Goal: Information Seeking & Learning: Learn about a topic

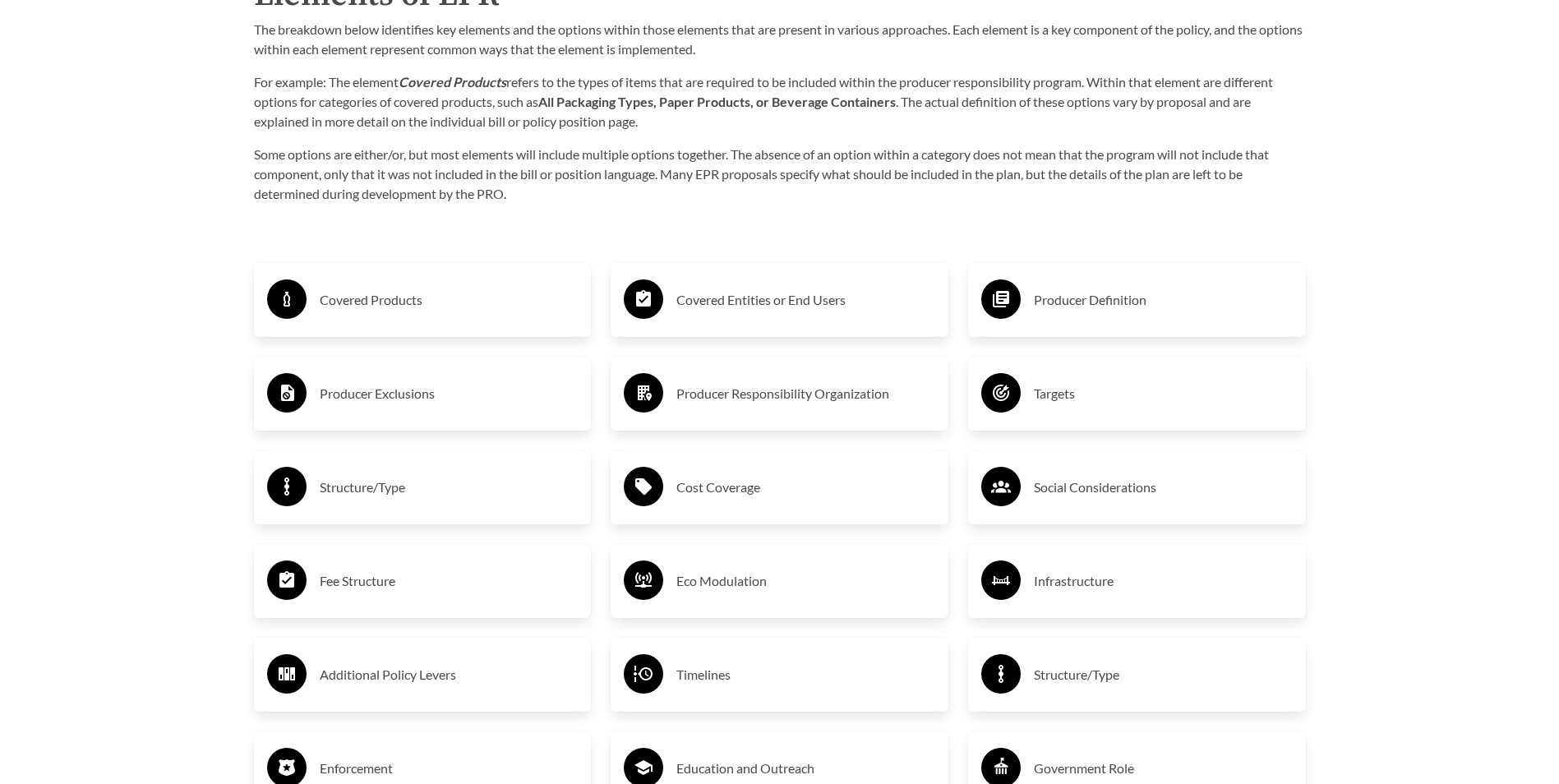
scroll to position [2628, 0]
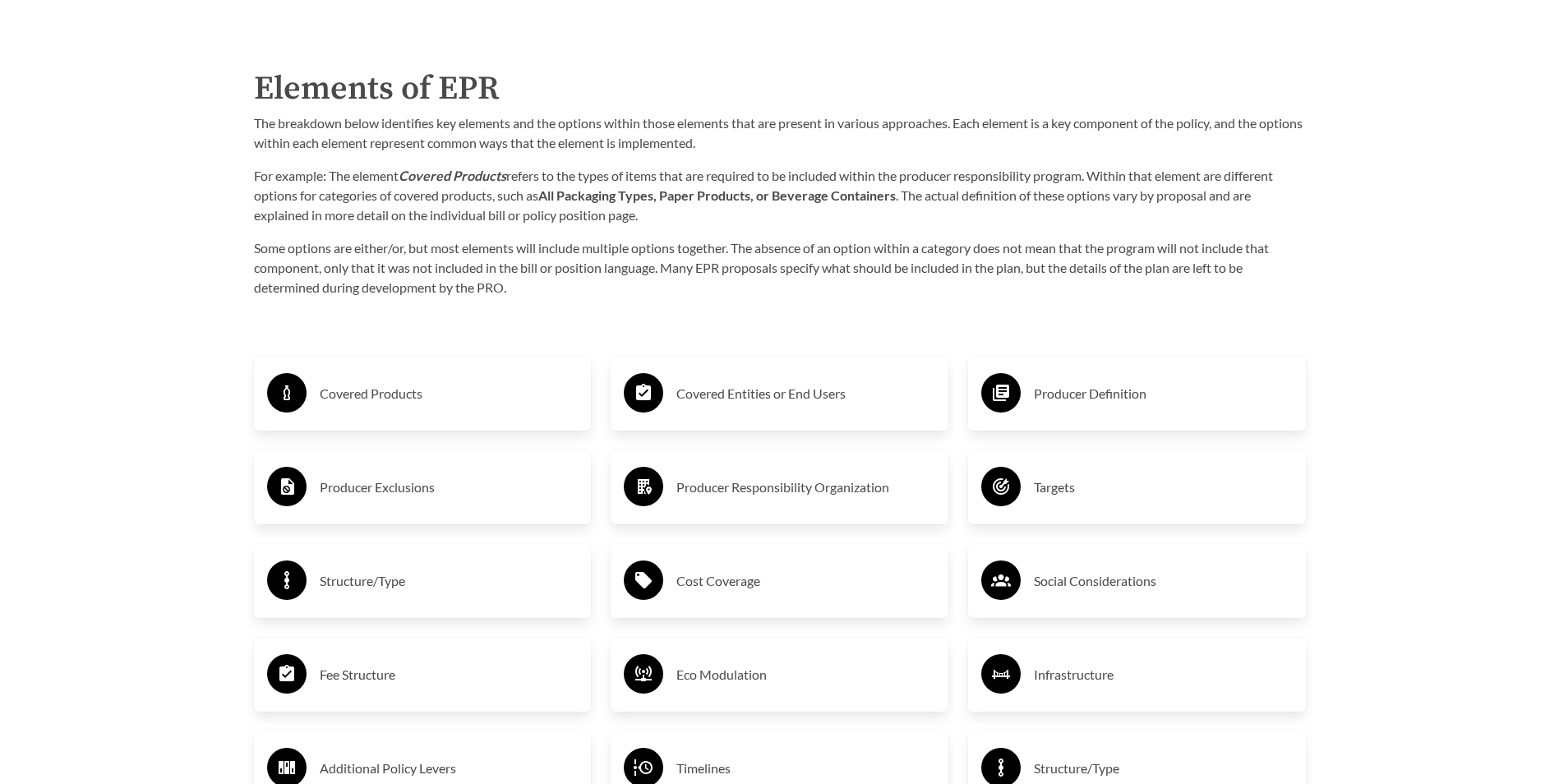
click at [352, 398] on h3 "Covered Products" at bounding box center [449, 393] width 258 height 26
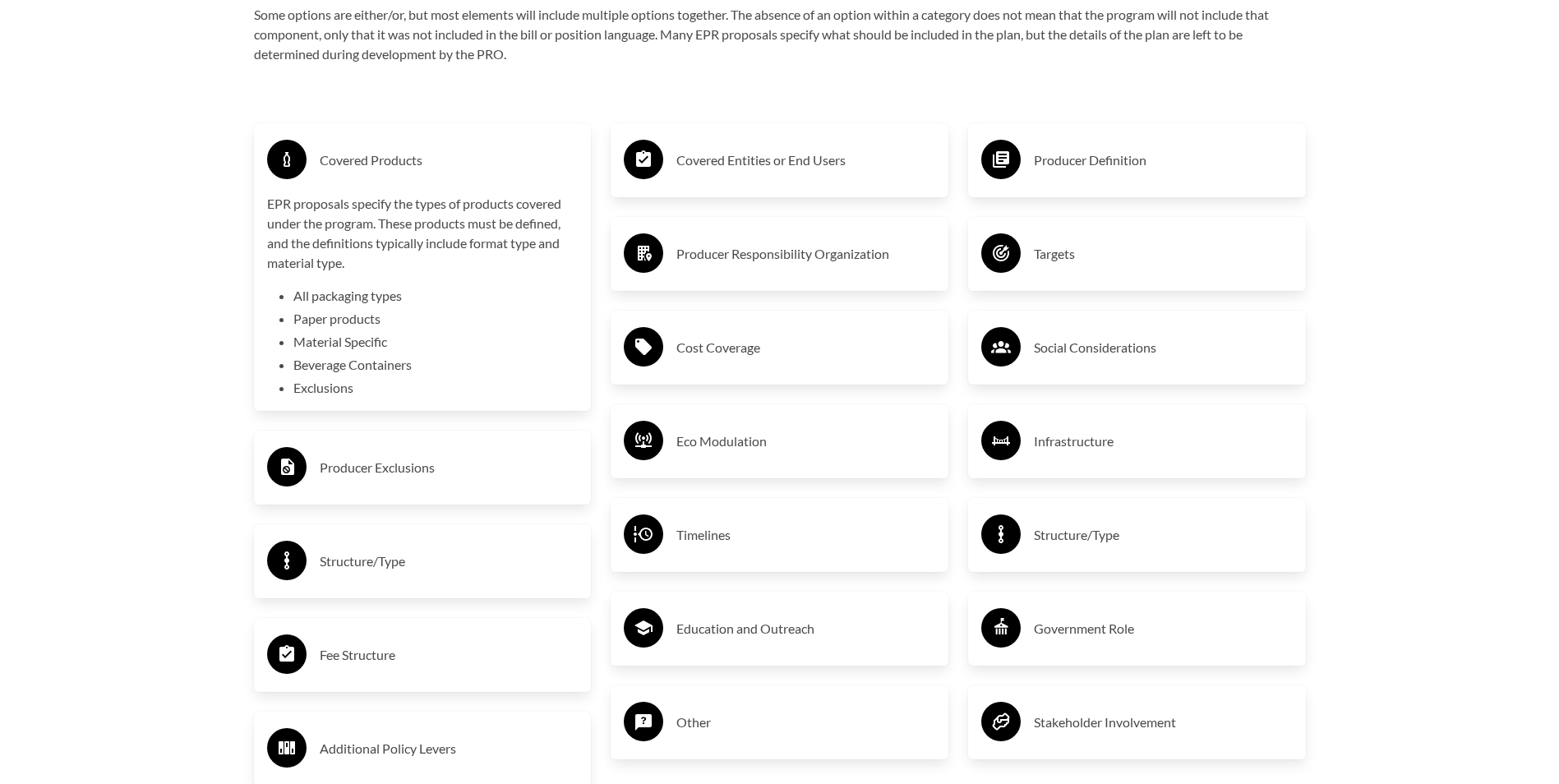
scroll to position [2875, 0]
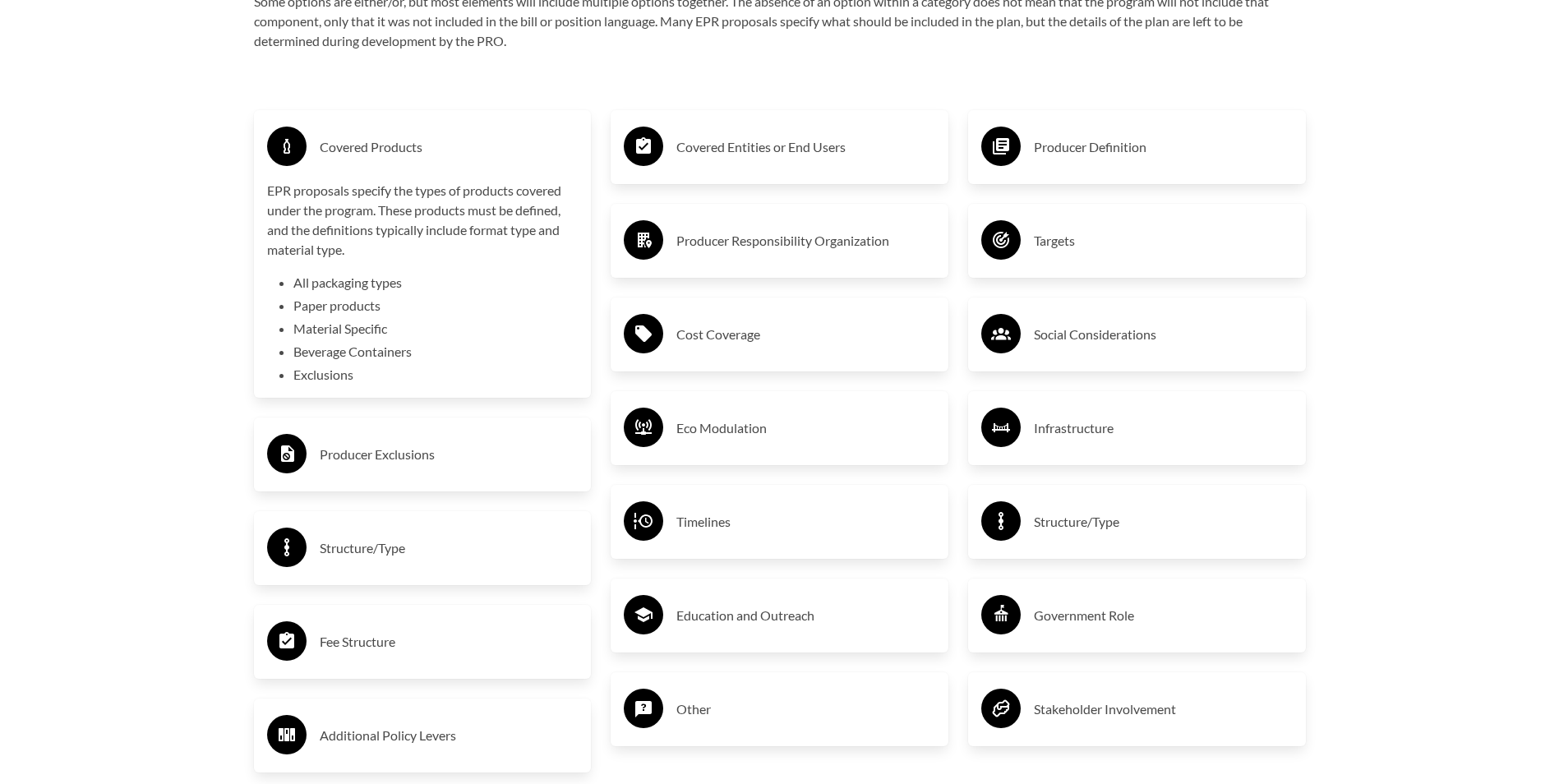
click at [441, 462] on h3 "Producer Exclusions" at bounding box center [449, 453] width 258 height 26
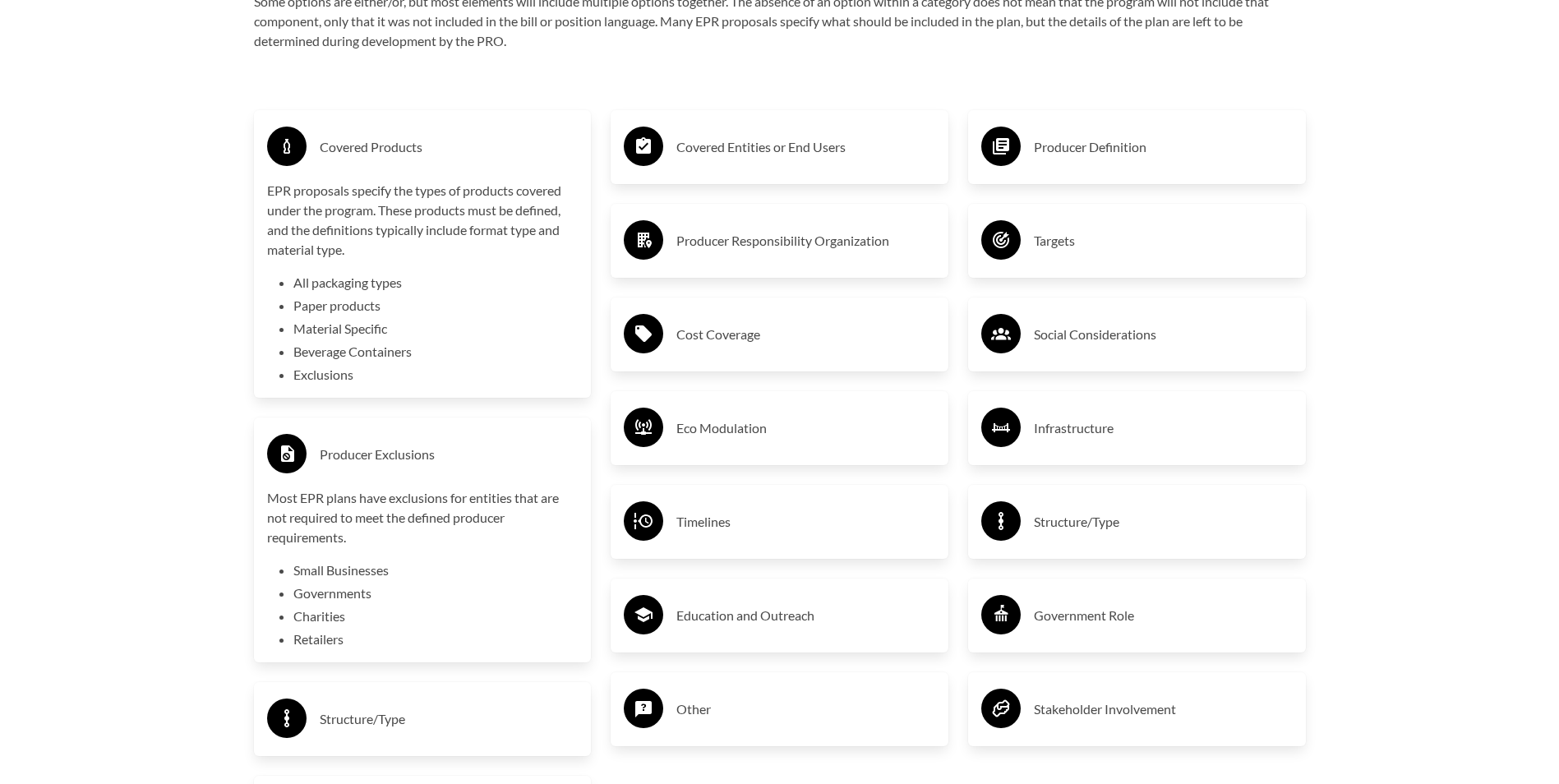
click at [371, 576] on li "Small Businesses" at bounding box center [437, 570] width 286 height 20
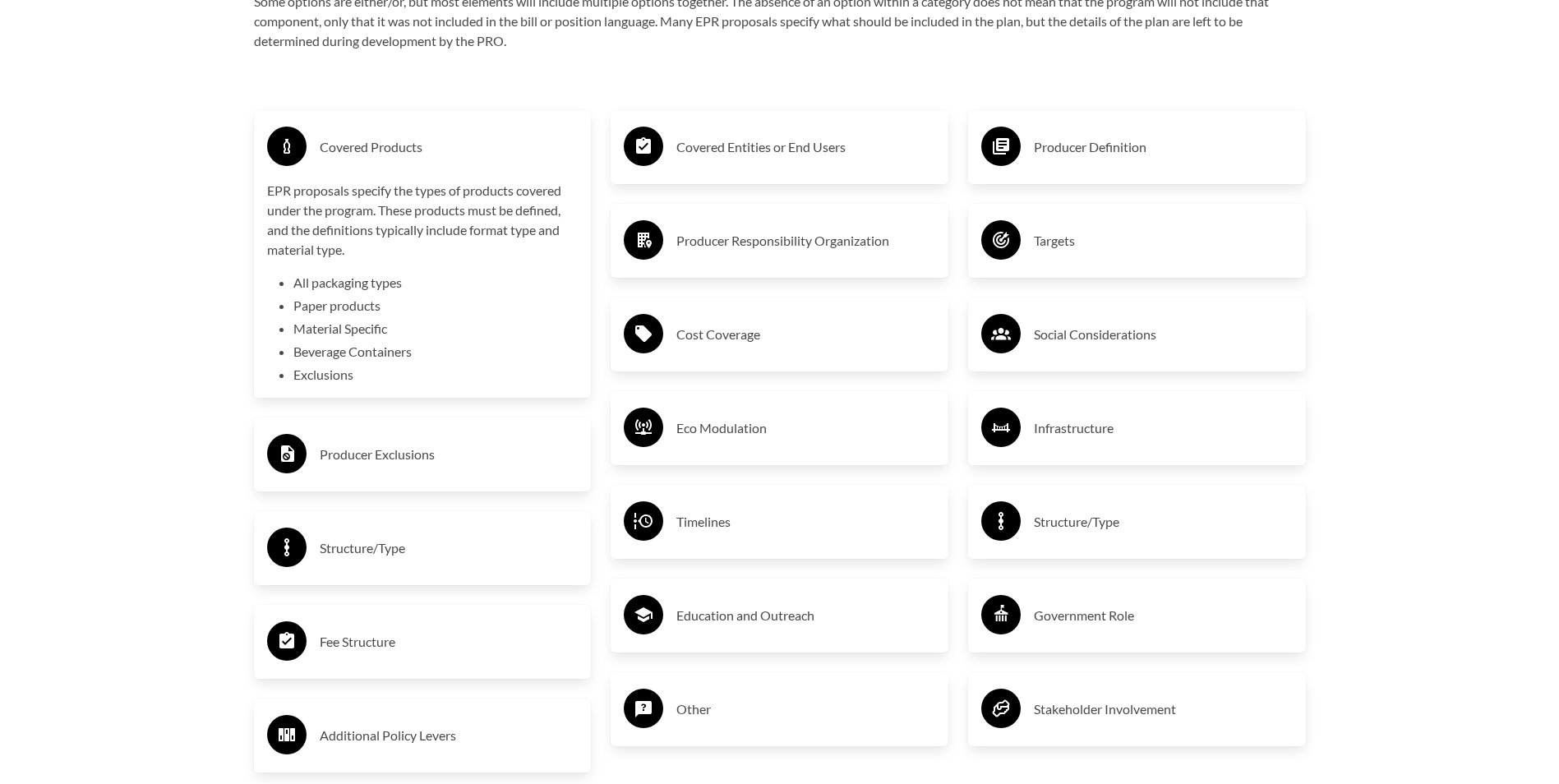
click at [760, 324] on h3 "Cost Coverage" at bounding box center [806, 334] width 258 height 26
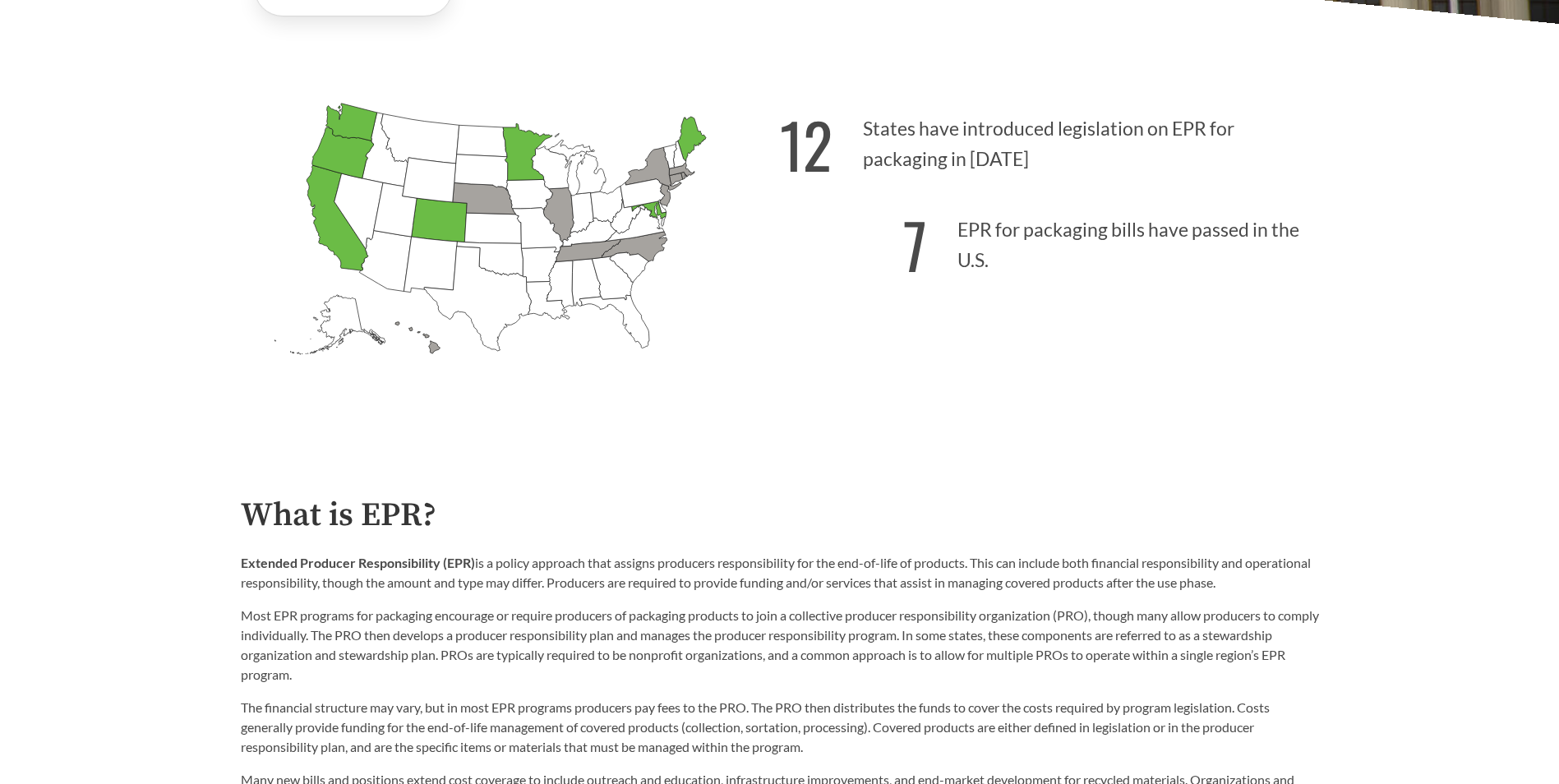
scroll to position [0, 0]
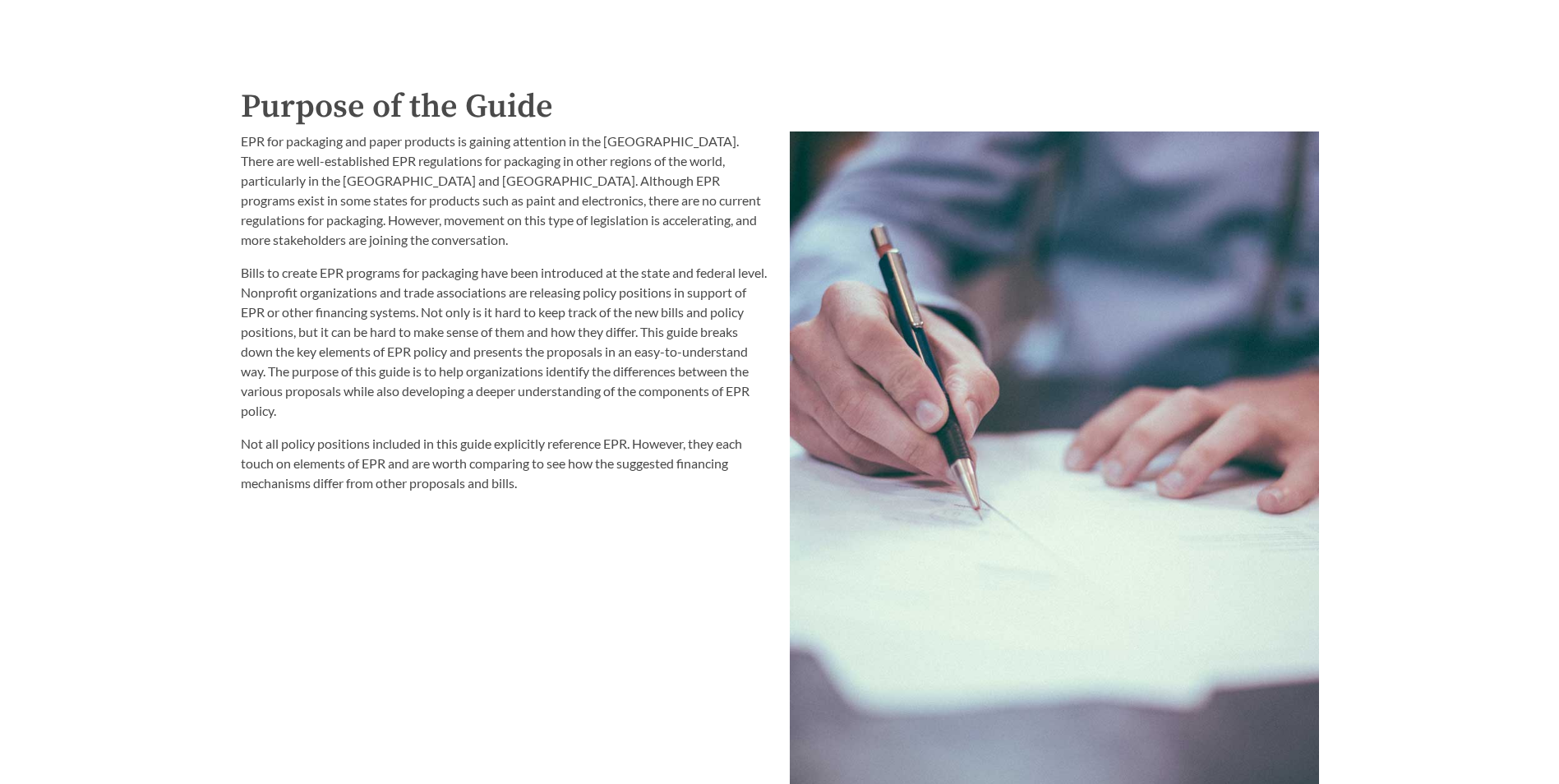
scroll to position [1890, 0]
